Goal: Task Accomplishment & Management: Manage account settings

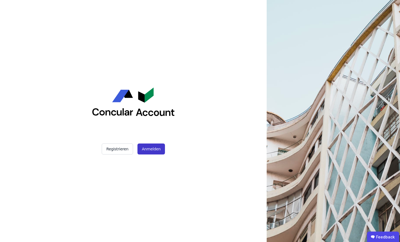
click at [152, 149] on button "Anmelden" at bounding box center [150, 149] width 27 height 11
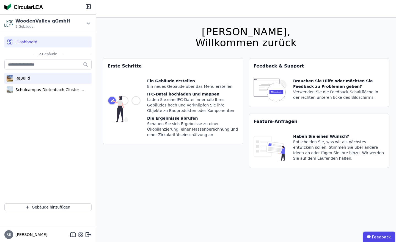
click at [23, 78] on div "ReBuild" at bounding box center [21, 78] width 17 height 5
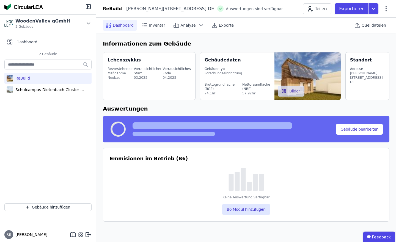
select select "*"
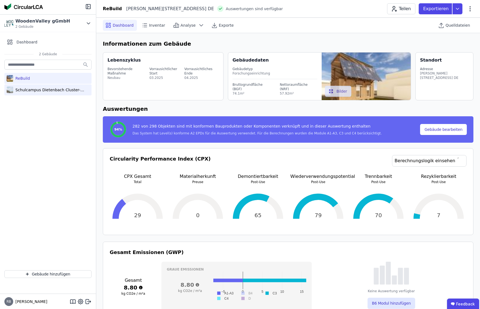
click at [46, 93] on div "Schulcampus Dietenbach Cluster-Schule" at bounding box center [47, 89] width 87 height 11
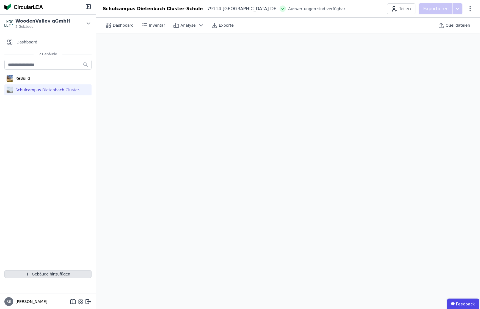
click at [48, 90] on div "Schulcampus Dietenbach Cluster-Schule" at bounding box center [48, 89] width 71 height 5
click at [34, 91] on div "Schulcampus Dietenbach Cluster-Schule" at bounding box center [48, 89] width 71 height 5
click at [63, 242] on div "Gebäude hinzufügen" at bounding box center [48, 274] width 96 height 16
click at [63, 242] on button "Gebäude hinzufügen" at bounding box center [47, 274] width 87 height 8
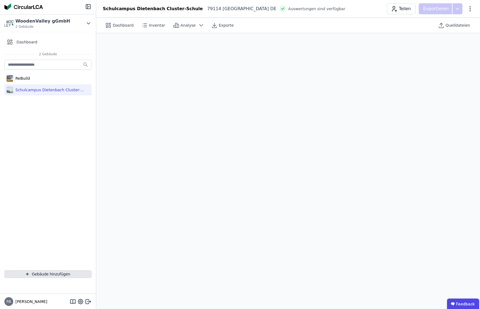
click at [56, 242] on button "Gebäude hinzufügen" at bounding box center [47, 274] width 87 height 8
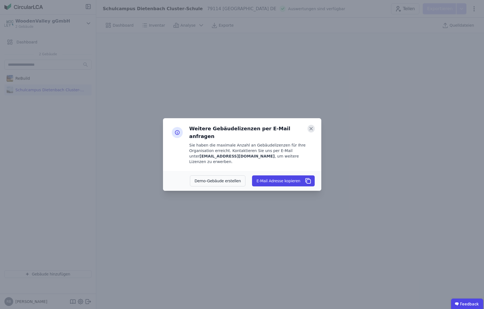
click at [309, 132] on icon at bounding box center [310, 129] width 7 height 8
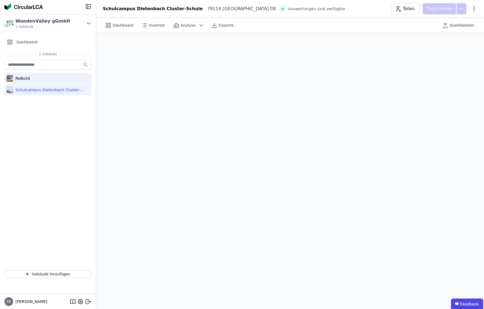
click at [23, 80] on div "ReBuild" at bounding box center [21, 78] width 17 height 5
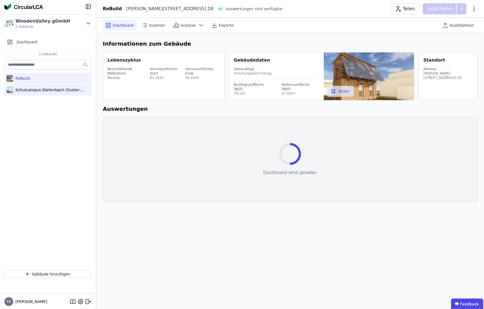
select select "*"
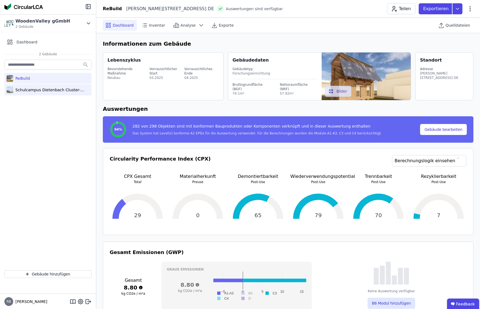
click at [74, 91] on div "Schulcampus Dietenbach Cluster-Schule" at bounding box center [48, 89] width 71 height 5
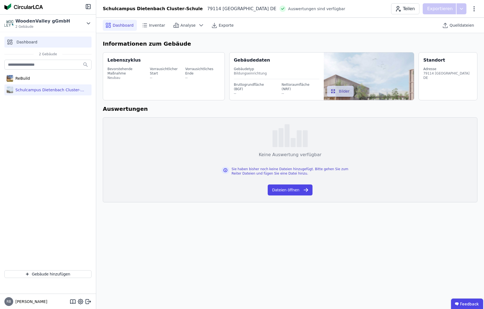
click at [29, 43] on span "Dashboard" at bounding box center [26, 41] width 21 height 5
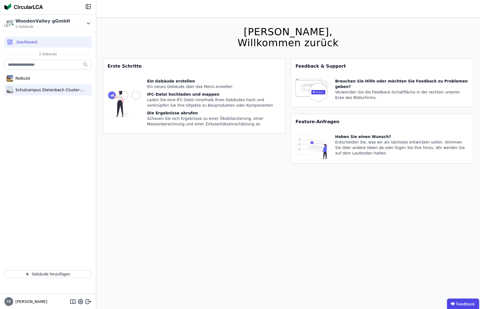
click at [30, 90] on div "Schulcampus Dietenbach Cluster-Schule" at bounding box center [48, 89] width 71 height 5
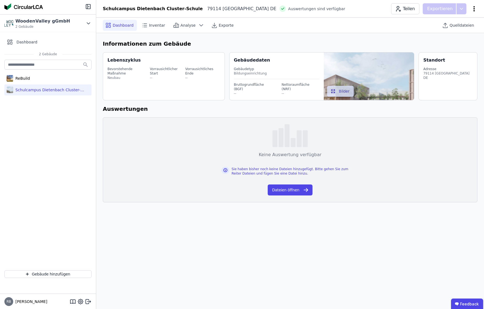
click at [400, 9] on icon at bounding box center [474, 8] width 7 height 7
click at [400, 18] on div "Gebäude bearbeiten" at bounding box center [450, 22] width 53 height 10
select select "**********"
select select "*"
select select "**********"
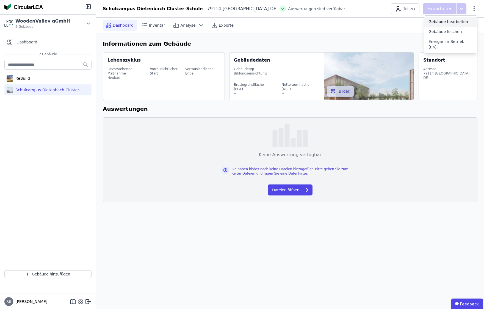
select select "**********"
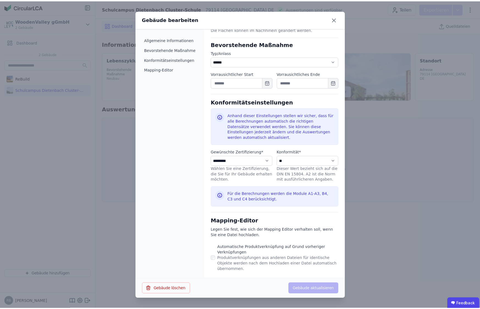
scroll to position [253, 0]
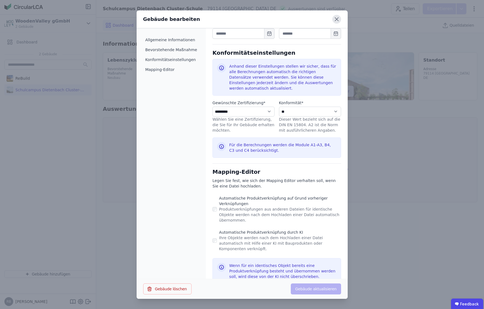
click at [340, 21] on icon at bounding box center [336, 19] width 9 height 9
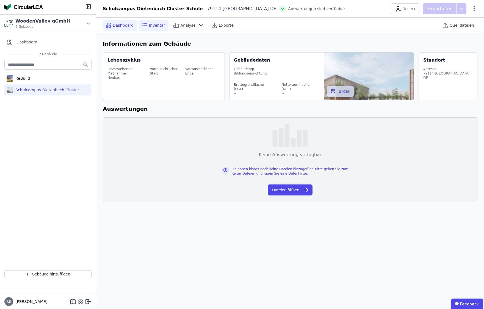
click at [153, 26] on span "Inventar" at bounding box center [157, 25] width 16 height 5
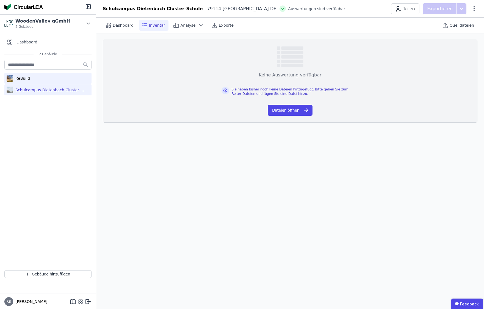
click at [27, 76] on div "ReBuild" at bounding box center [21, 78] width 17 height 5
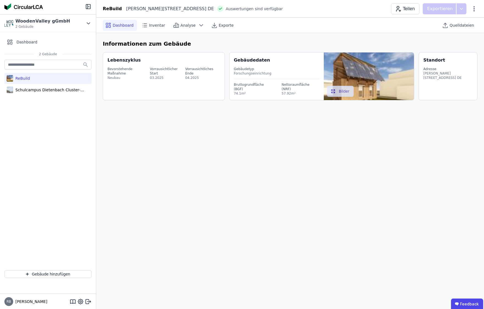
select select "*"
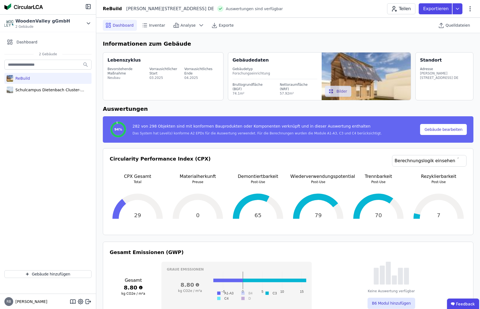
drag, startPoint x: 141, startPoint y: 135, endPoint x: 398, endPoint y: 134, distance: 256.4
click at [398, 134] on div "94% 282 von 298 Objekten sind mit konformen Bauprodukten oder Komponenten verkn…" at bounding box center [264, 130] width 310 height 18
click at [377, 134] on div "94% 282 von 298 Objekten sind mit konformen Bauprodukten oder Komponenten verkn…" at bounding box center [264, 130] width 310 height 18
click at [182, 21] on div "Analyse" at bounding box center [189, 25] width 36 height 11
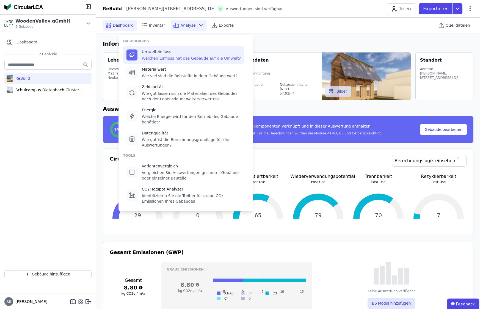
click at [177, 56] on div "Welchen Einfluss hat das Gebäude auf die Umwelt?" at bounding box center [191, 58] width 99 height 5
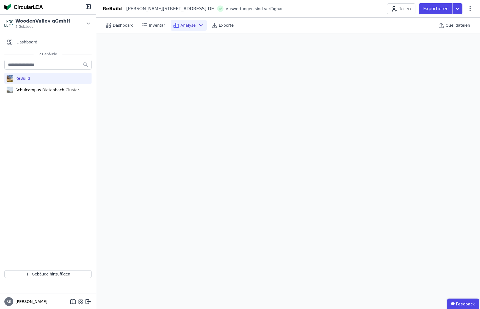
click at [198, 24] on icon at bounding box center [201, 25] width 7 height 7
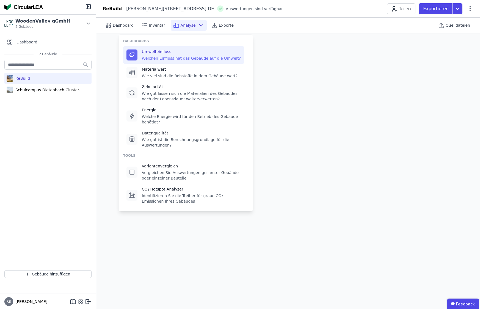
click at [276, 29] on div "Dashboard Inventar Analyse Exporte" at bounding box center [192, 25] width 178 height 11
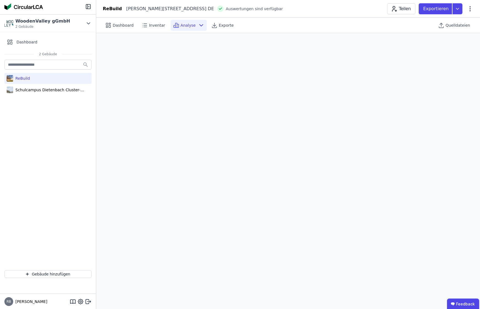
click at [47, 97] on div "ReBuild Schulcampus Dietenbach Cluster-Schule" at bounding box center [48, 162] width 96 height 207
click at [50, 90] on div "Schulcampus Dietenbach Cluster-Schule" at bounding box center [48, 89] width 71 height 5
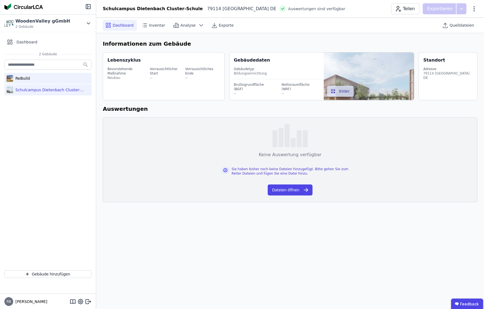
click at [46, 76] on div "ReBuild" at bounding box center [47, 78] width 87 height 11
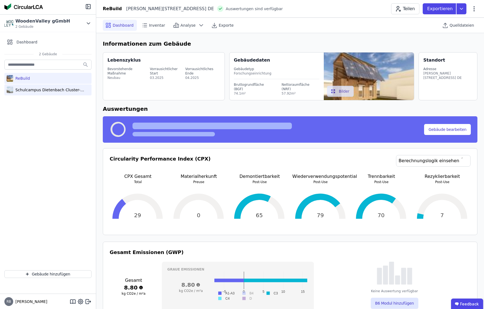
click at [41, 88] on div "Schulcampus Dietenbach Cluster-Schule" at bounding box center [48, 89] width 71 height 5
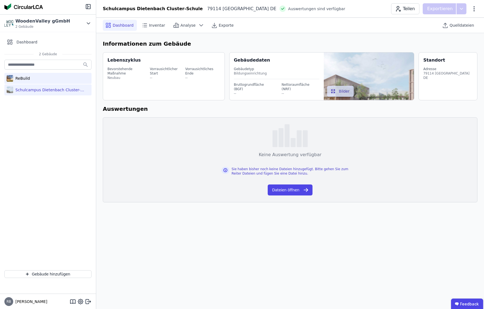
click at [40, 83] on div "ReBuild" at bounding box center [47, 78] width 87 height 11
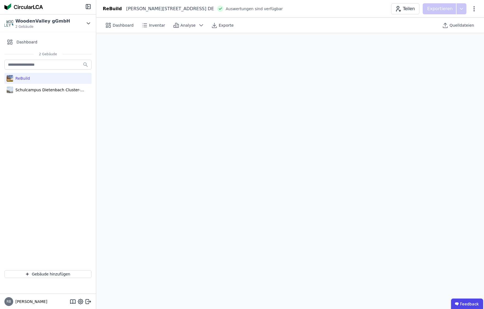
select select "*"
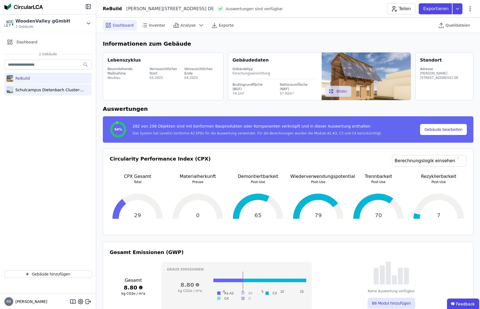
click at [28, 91] on div "Schulcampus Dietenbach Cluster-Schule" at bounding box center [48, 89] width 71 height 5
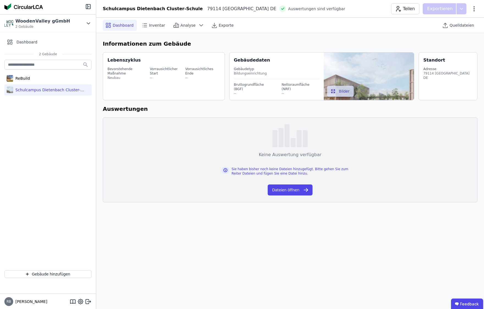
click at [43, 89] on div "Schulcampus Dietenbach Cluster-Schule" at bounding box center [48, 89] width 71 height 5
click at [140, 28] on div "Inventar" at bounding box center [153, 25] width 29 height 11
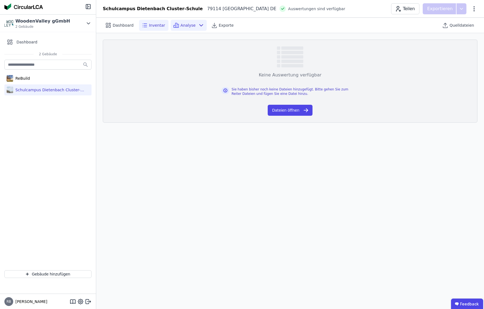
click at [181, 26] on span "Analyse" at bounding box center [188, 25] width 15 height 5
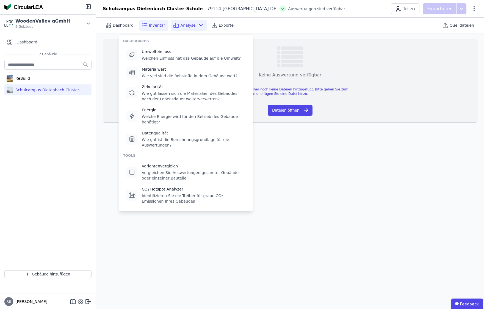
click at [200, 25] on icon at bounding box center [201, 25] width 7 height 7
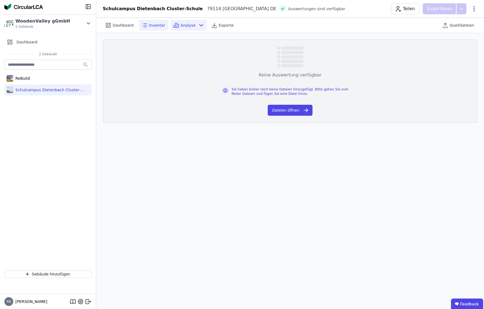
click at [190, 26] on span "Analyse" at bounding box center [188, 25] width 15 height 5
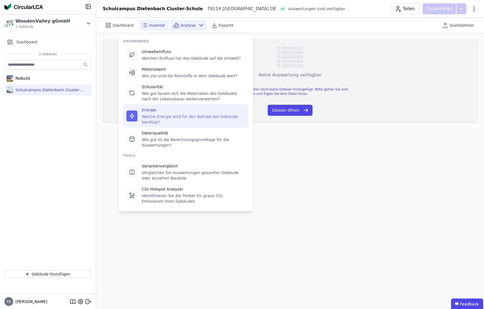
click at [160, 118] on div "Welche Energie wird für den Betrieb des Gebäude benötigt?" at bounding box center [193, 119] width 103 height 11
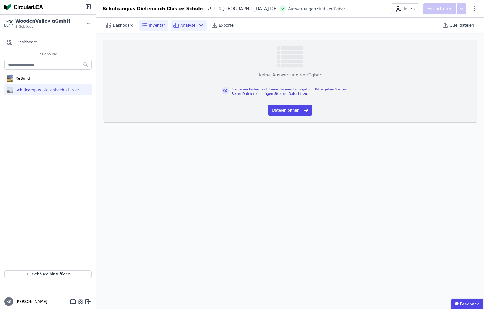
click at [145, 24] on icon at bounding box center [144, 25] width 7 height 7
click at [126, 24] on span "Dashboard" at bounding box center [123, 25] width 21 height 5
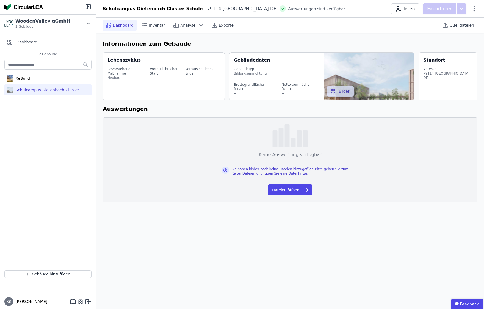
click at [59, 92] on div "Schulcampus Dietenbach Cluster-Schule" at bounding box center [48, 89] width 71 height 5
click at [63, 90] on div "Schulcampus Dietenbach Cluster-Schule" at bounding box center [48, 89] width 71 height 5
click at [400, 9] on icon at bounding box center [474, 8] width 7 height 7
click at [400, 21] on span "Gebäude bearbeiten" at bounding box center [448, 21] width 40 height 5
select select "*"
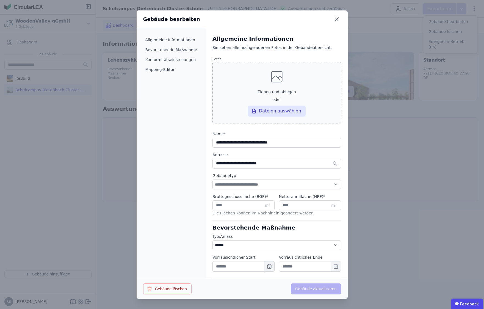
select select "**********"
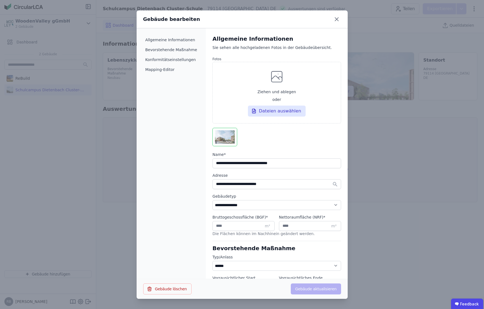
drag, startPoint x: 324, startPoint y: 163, endPoint x: 159, endPoint y: 154, distance: 164.5
click at [212, 158] on input "string" at bounding box center [276, 163] width 128 height 10
type input "*********"
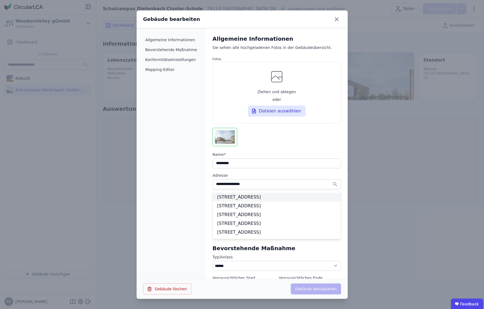
click at [265, 193] on div "[STREET_ADDRESS]" at bounding box center [277, 197] width 128 height 9
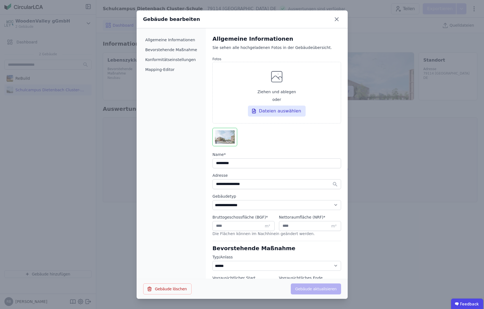
type input "**********"
click at [212, 200] on select "**********" at bounding box center [276, 205] width 128 height 10
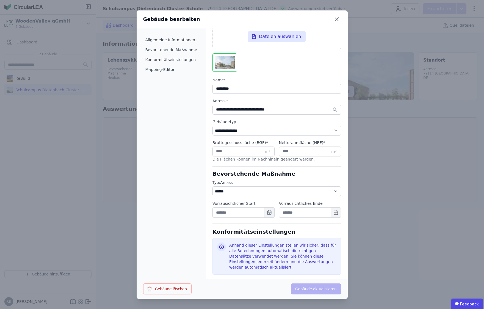
scroll to position [39, 0]
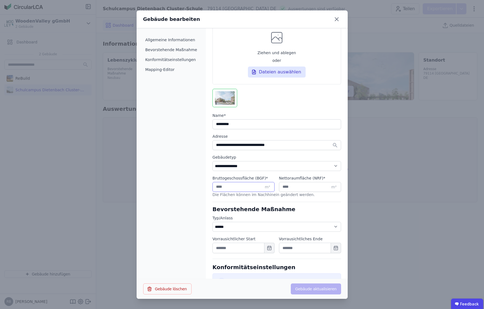
click at [246, 188] on input "number" at bounding box center [243, 187] width 62 height 10
type input "**"
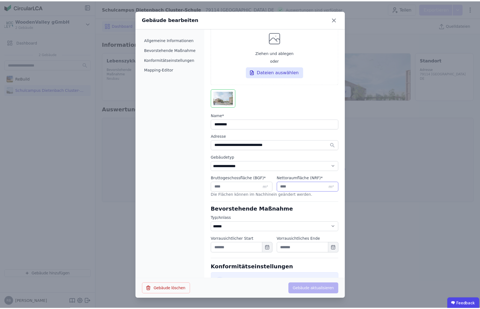
scroll to position [34, 0]
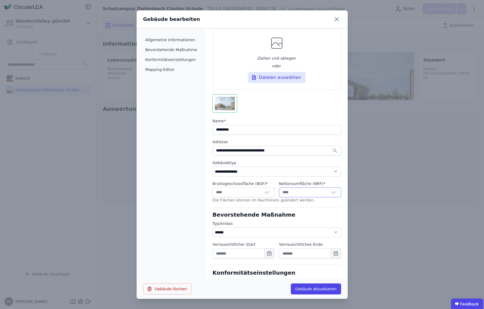
drag, startPoint x: 287, startPoint y: 194, endPoint x: 271, endPoint y: 193, distance: 15.7
click at [279, 193] on input "**" at bounding box center [310, 192] width 62 height 10
type input "*"
drag, startPoint x: 235, startPoint y: 192, endPoint x: 201, endPoint y: 192, distance: 34.3
click at [212, 192] on input "**" at bounding box center [243, 192] width 62 height 10
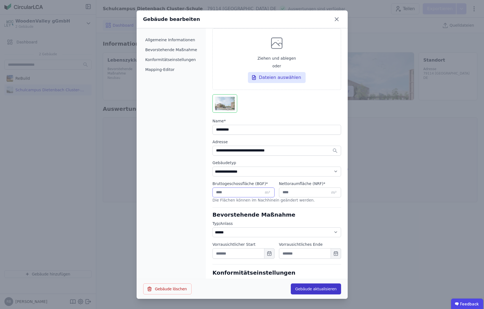
type input "*"
drag, startPoint x: 312, startPoint y: 290, endPoint x: 311, endPoint y: 287, distance: 3.2
click at [311, 242] on button "Gebäude aktualisieren" at bounding box center [316, 288] width 50 height 11
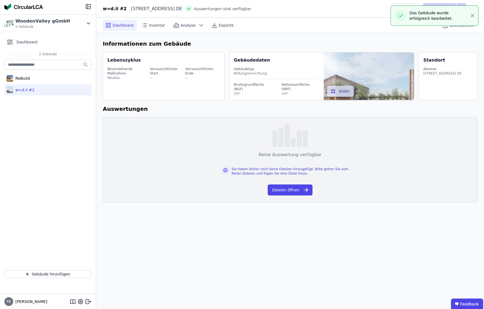
click at [28, 92] on div "w∞d.ii #2" at bounding box center [23, 89] width 21 height 5
click at [400, 6] on icon at bounding box center [474, 8] width 7 height 7
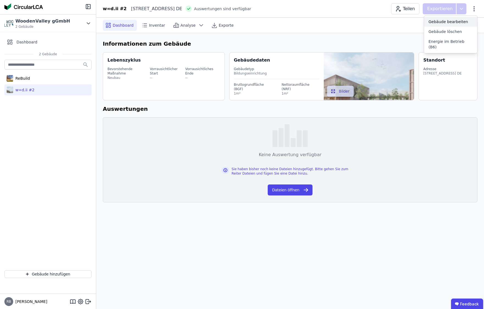
click at [400, 22] on span "Gebäude bearbeiten" at bounding box center [448, 21] width 40 height 5
select select "**********"
select select "*"
select select "**********"
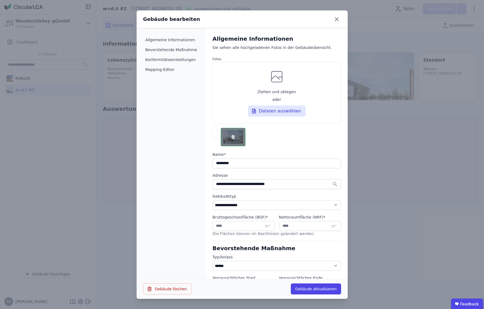
click at [245, 137] on div at bounding box center [233, 137] width 24 height 18
click at [235, 137] on icon "button" at bounding box center [233, 137] width 4 height 4
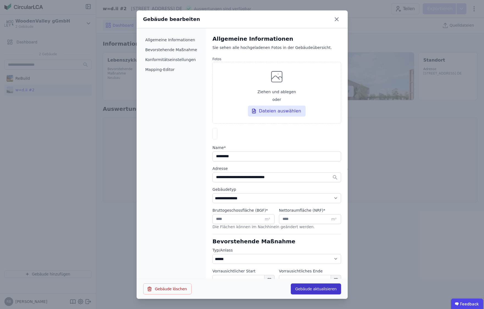
click at [320, 242] on button "Gebäude aktualisieren" at bounding box center [316, 288] width 50 height 11
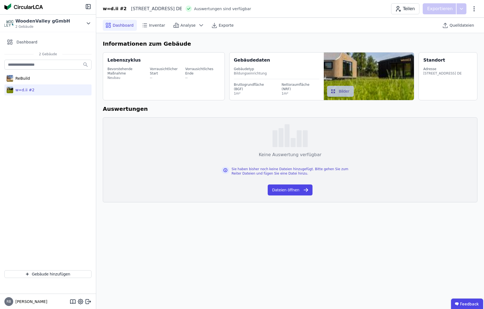
click at [346, 88] on button "Bilder" at bounding box center [340, 91] width 27 height 11
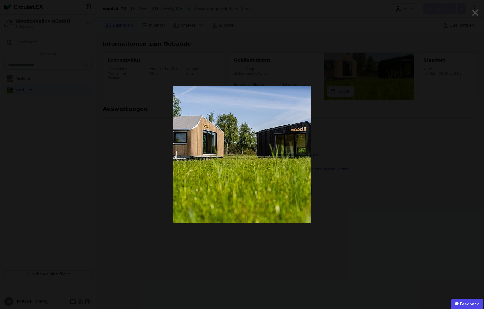
click at [400, 11] on span "×" at bounding box center [474, 12] width 9 height 16
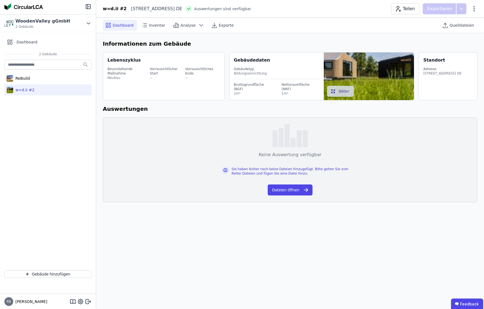
click at [31, 90] on div "w∞d.ii #2" at bounding box center [23, 89] width 21 height 5
click at [115, 10] on div "w∞d.ii #2" at bounding box center [115, 8] width 24 height 7
click at [36, 9] on img at bounding box center [23, 6] width 38 height 7
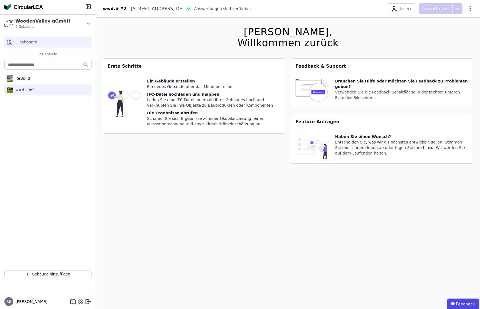
click at [26, 45] on div "Dashboard" at bounding box center [47, 42] width 87 height 11
click at [24, 78] on div "ReBuild" at bounding box center [21, 78] width 17 height 5
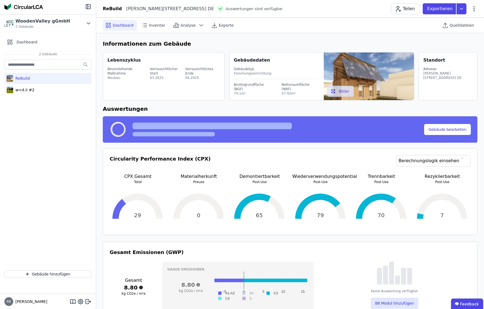
click at [18, 90] on div "w∞d.ii #2" at bounding box center [23, 89] width 21 height 5
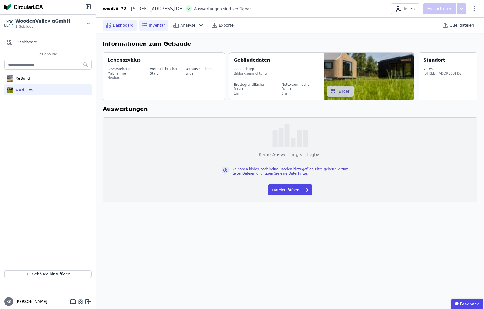
click at [146, 26] on icon at bounding box center [144, 25] width 7 height 7
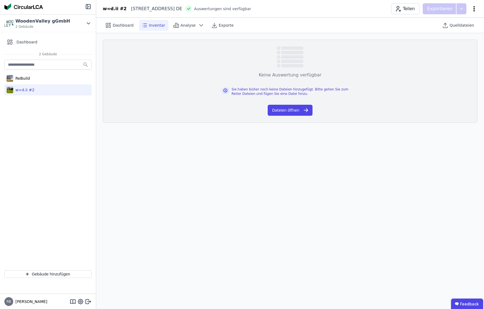
click at [400, 7] on icon at bounding box center [473, 8] width 1 height 5
click at [400, 23] on div "Gebäude bearbeiten" at bounding box center [450, 22] width 53 height 10
select select "*"
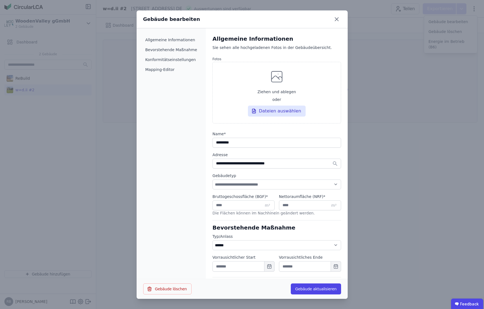
select select "**********"
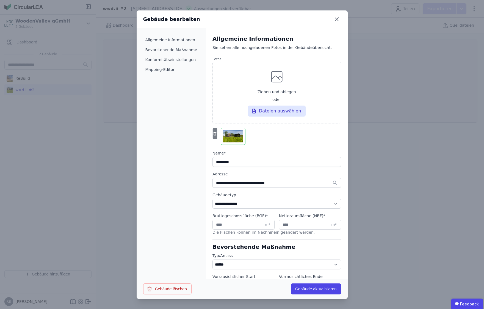
click at [217, 139] on div at bounding box center [215, 133] width 4 height 11
click at [245, 137] on div at bounding box center [233, 136] width 24 height 17
click at [235, 137] on icon "button" at bounding box center [233, 136] width 4 height 4
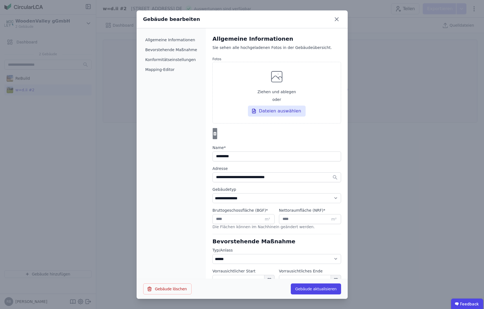
click at [217, 137] on div at bounding box center [215, 133] width 4 height 11
click at [306, 242] on button "Gebäude aktualisieren" at bounding box center [316, 288] width 50 height 11
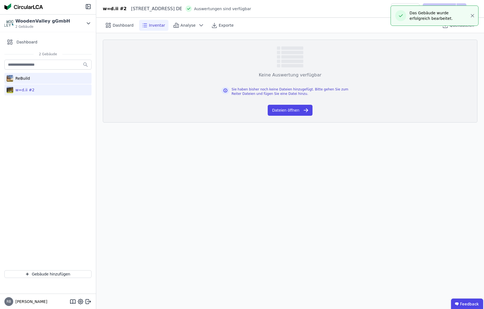
click at [27, 77] on div "ReBuild" at bounding box center [21, 78] width 17 height 5
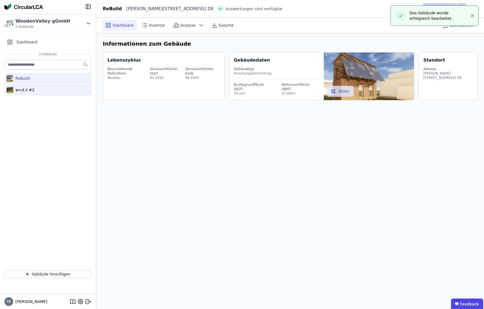
click at [28, 87] on div "w∞d.ii #2" at bounding box center [23, 89] width 21 height 5
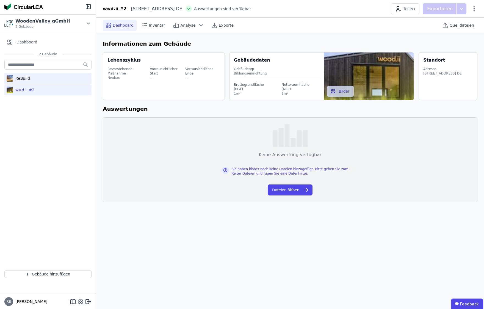
click at [37, 76] on div "ReBuild" at bounding box center [47, 78] width 87 height 11
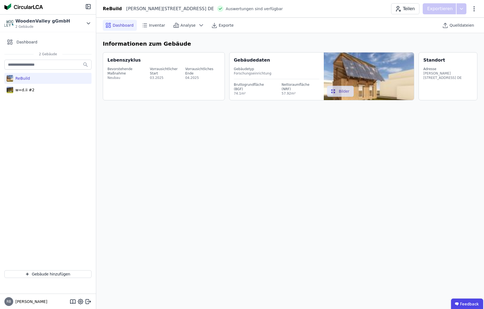
select select "*"
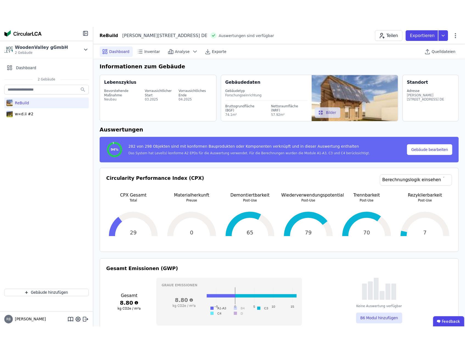
scroll to position [4, 0]
